Goal: Find specific page/section: Find specific page/section

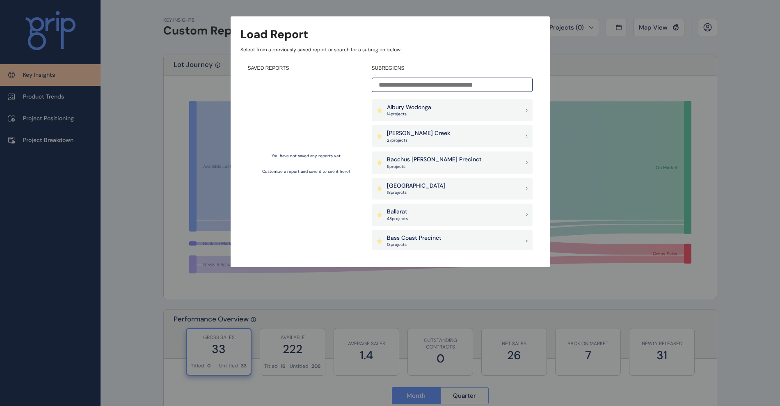
click at [434, 134] on div "Armstrong Creek 27 project s" at bounding box center [452, 136] width 161 height 22
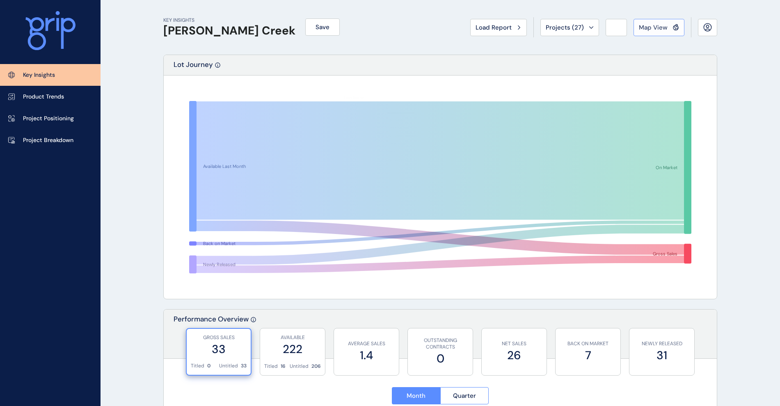
click at [653, 28] on span "Map View" at bounding box center [653, 27] width 29 height 8
